Goal: Task Accomplishment & Management: Use online tool/utility

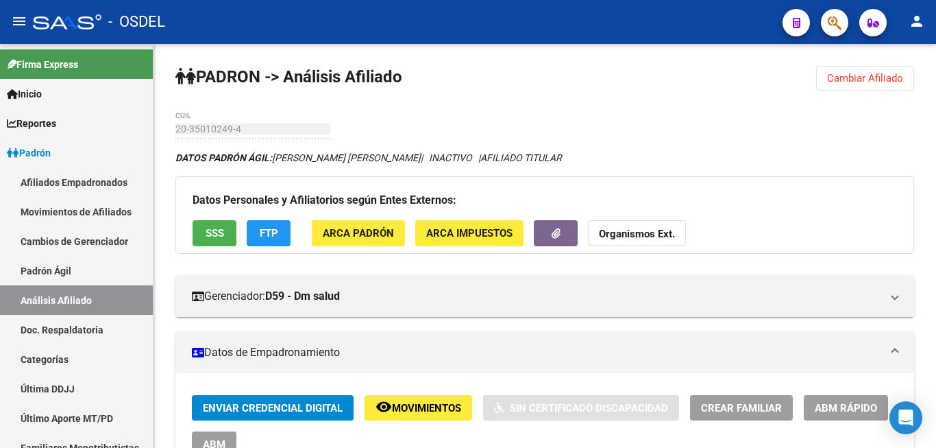
scroll to position [350, 0]
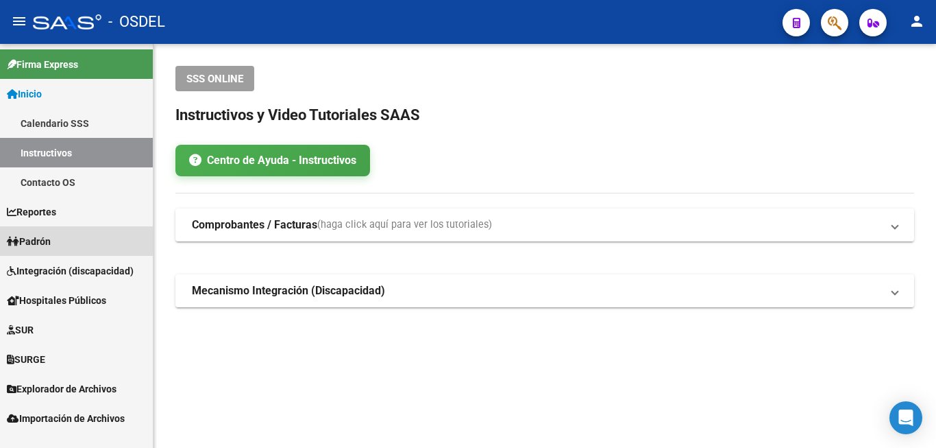
click at [51, 236] on span "Padrón" at bounding box center [29, 241] width 44 height 15
click at [51, 245] on span "Padrón" at bounding box center [29, 241] width 44 height 15
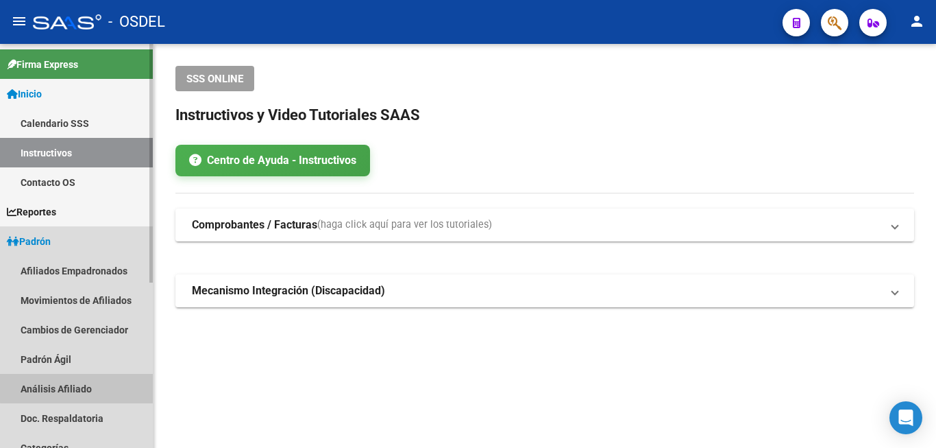
click at [88, 384] on link "Análisis Afiliado" at bounding box center [76, 388] width 153 height 29
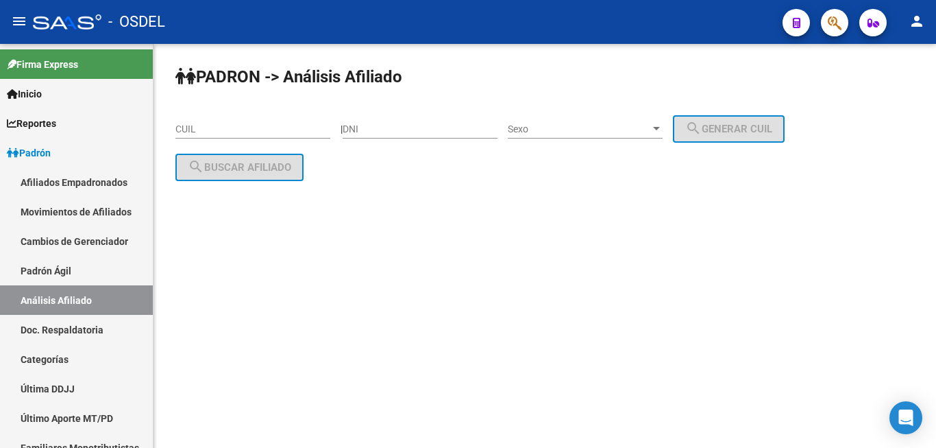
click at [405, 121] on div "DNI" at bounding box center [420, 124] width 155 height 27
type input "93096032"
click at [529, 134] on div "Sexo Sexo" at bounding box center [585, 124] width 155 height 27
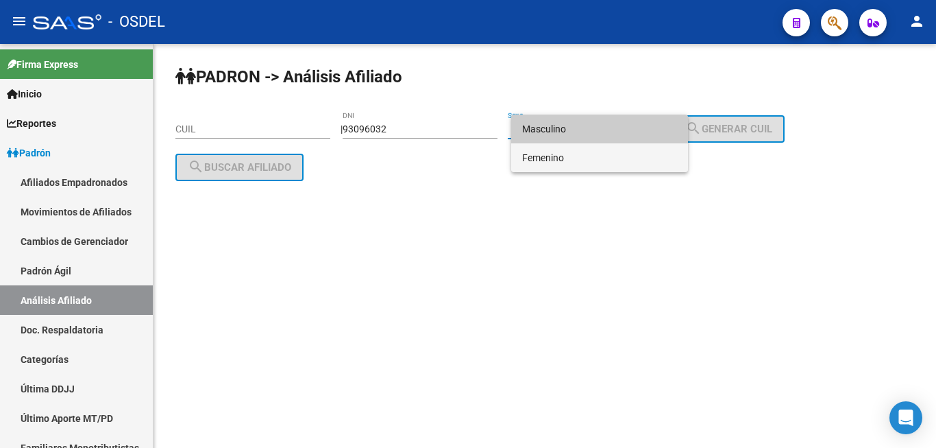
drag, startPoint x: 559, startPoint y: 156, endPoint x: 568, endPoint y: 156, distance: 9.6
click at [568, 156] on span "Femenino" at bounding box center [599, 157] width 155 height 29
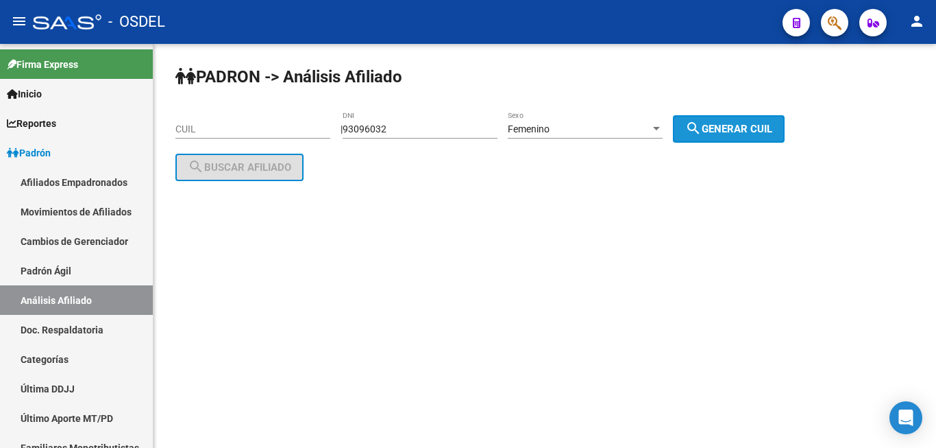
drag, startPoint x: 765, startPoint y: 128, endPoint x: 761, endPoint y: 112, distance: 16.3
click at [765, 126] on span "search Generar CUIL" at bounding box center [729, 129] width 87 height 12
type input "27-93096032-8"
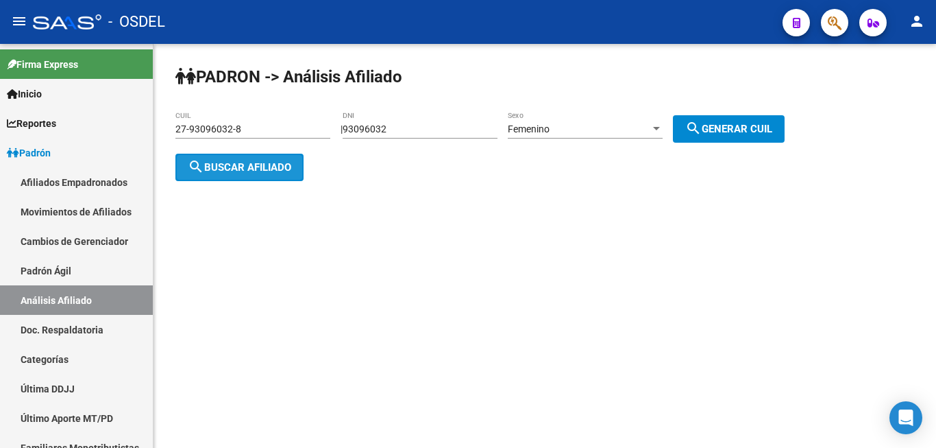
click at [270, 169] on span "search Buscar afiliado" at bounding box center [240, 167] width 104 height 12
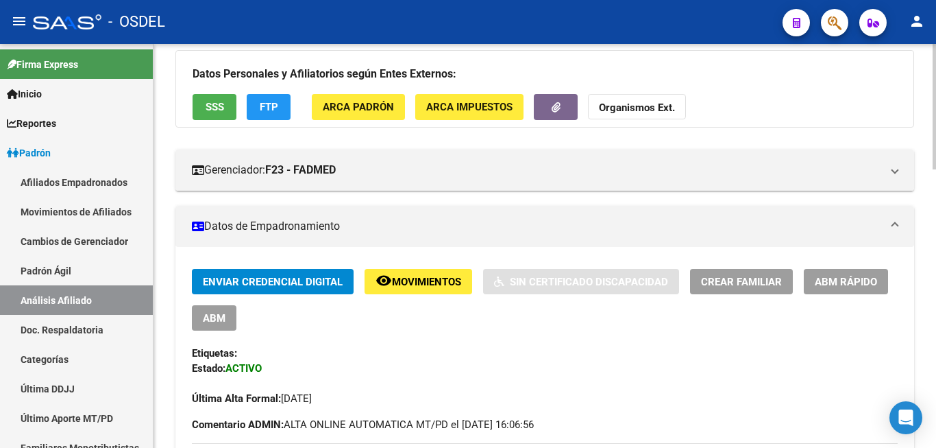
scroll to position [140, 0]
